Goal: Task Accomplishment & Management: Use online tool/utility

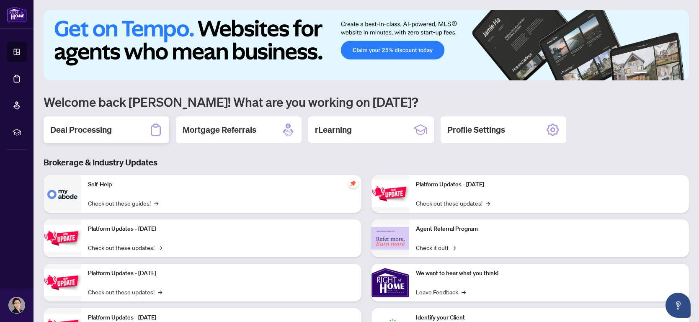
click at [90, 126] on h2 "Deal Processing" at bounding box center [81, 130] width 62 height 12
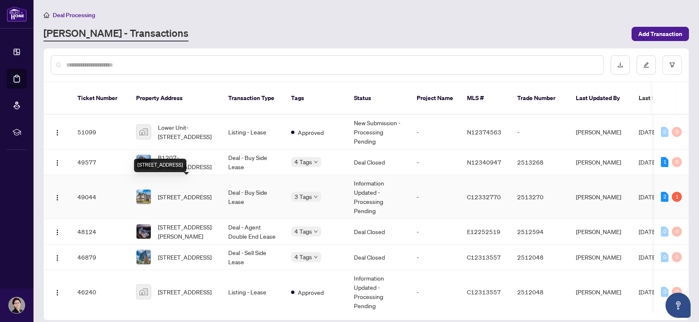
click at [202, 192] on span "[STREET_ADDRESS]" at bounding box center [185, 196] width 54 height 9
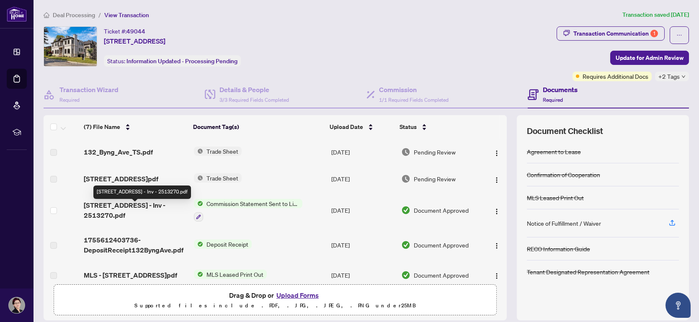
click at [149, 210] on span "[STREET_ADDRESS] - Inv - 2513270.pdf" at bounding box center [135, 210] width 103 height 20
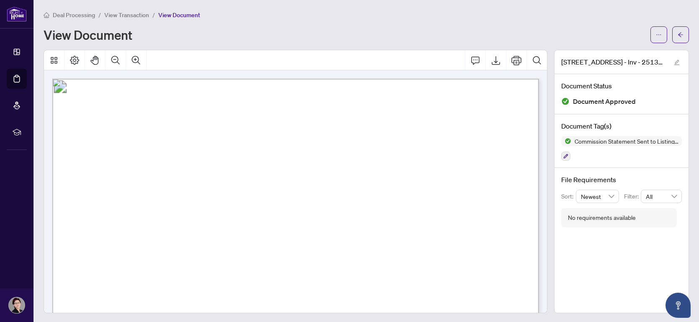
scroll to position [0, 0]
click at [83, 15] on span "Deal Processing" at bounding box center [74, 15] width 42 height 8
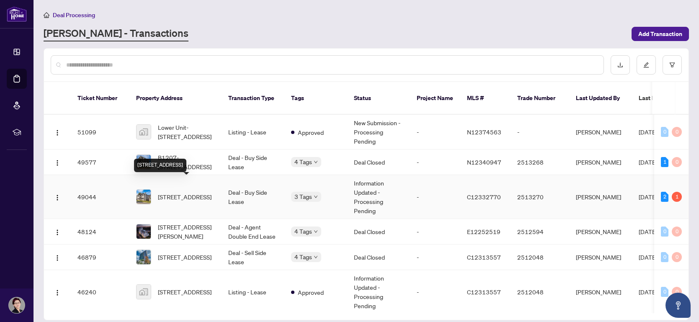
click at [186, 192] on span "[STREET_ADDRESS]" at bounding box center [185, 196] width 54 height 9
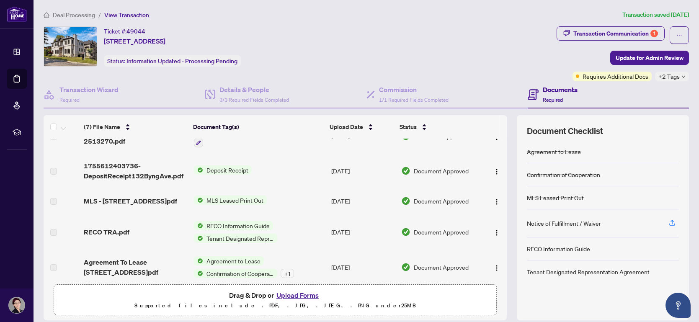
scroll to position [80, 0]
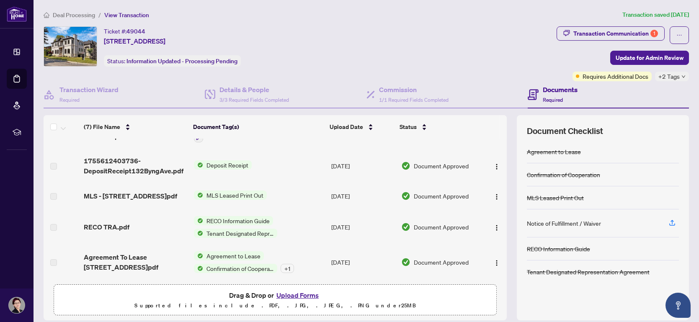
click at [230, 252] on span "Agreement to Lease" at bounding box center [233, 255] width 61 height 9
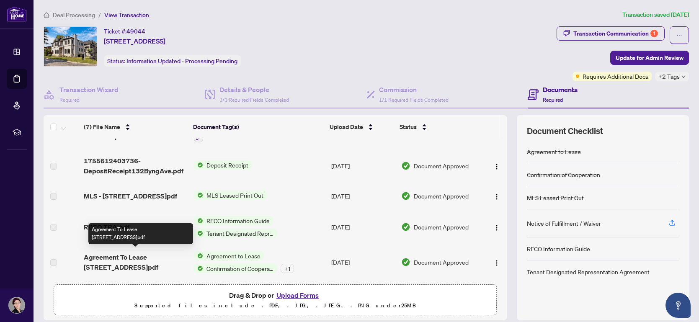
click at [156, 254] on span "Agreement To Lease [STREET_ADDRESS]pdf" at bounding box center [135, 262] width 103 height 20
click at [99, 260] on span "Agreement To Lease [STREET_ADDRESS]pdf" at bounding box center [135, 262] width 103 height 20
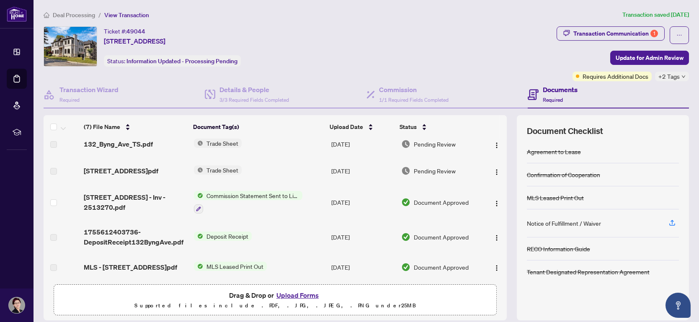
scroll to position [0, 0]
